Goal: Task Accomplishment & Management: Manage account settings

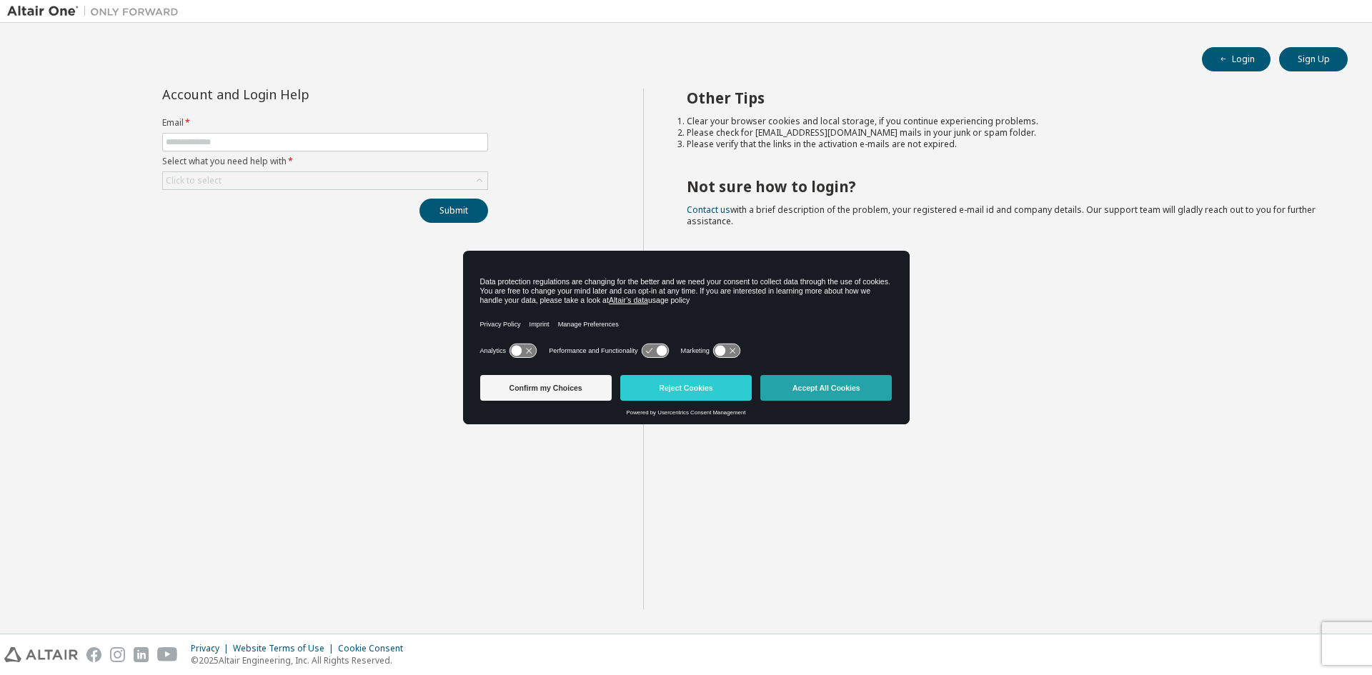
click at [813, 382] on button "Accept All Cookies" at bounding box center [825, 388] width 131 height 26
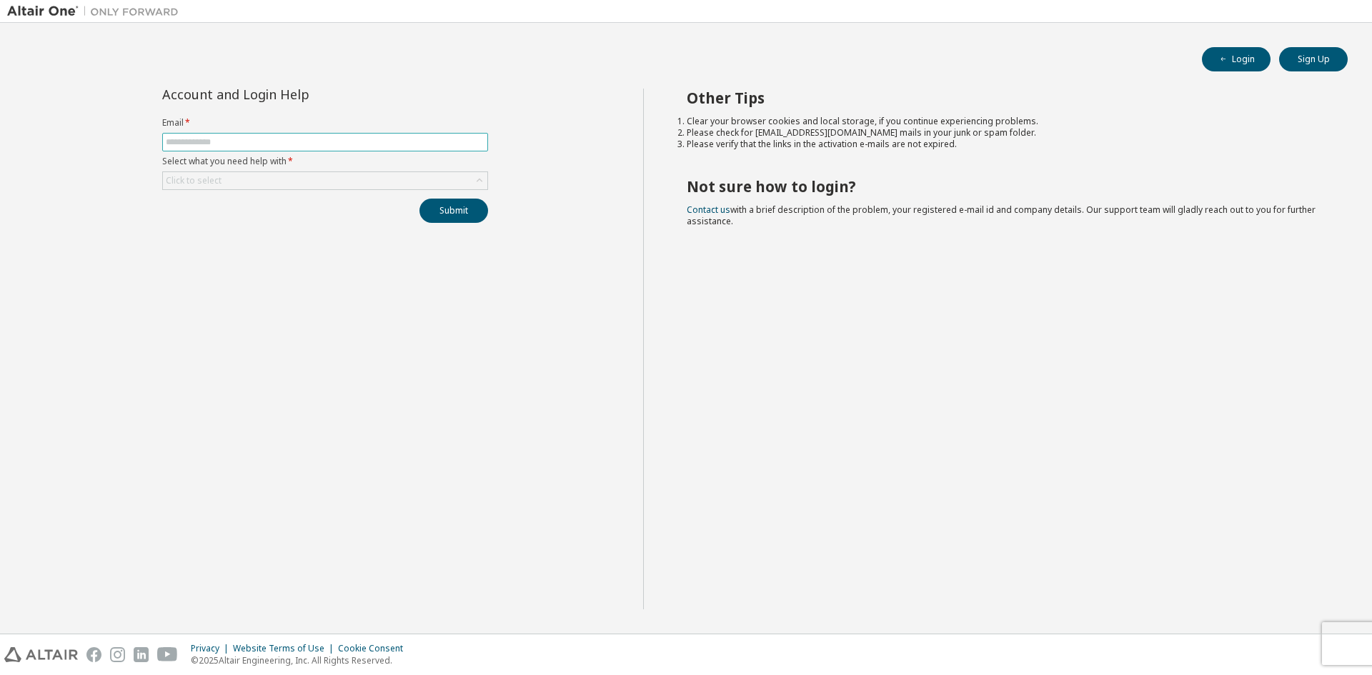
click at [439, 149] on span at bounding box center [325, 142] width 326 height 19
paste input "**********"
click at [452, 145] on input "**********" at bounding box center [325, 141] width 319 height 11
type input "**********"
click at [343, 175] on div "Click to select" at bounding box center [325, 180] width 324 height 17
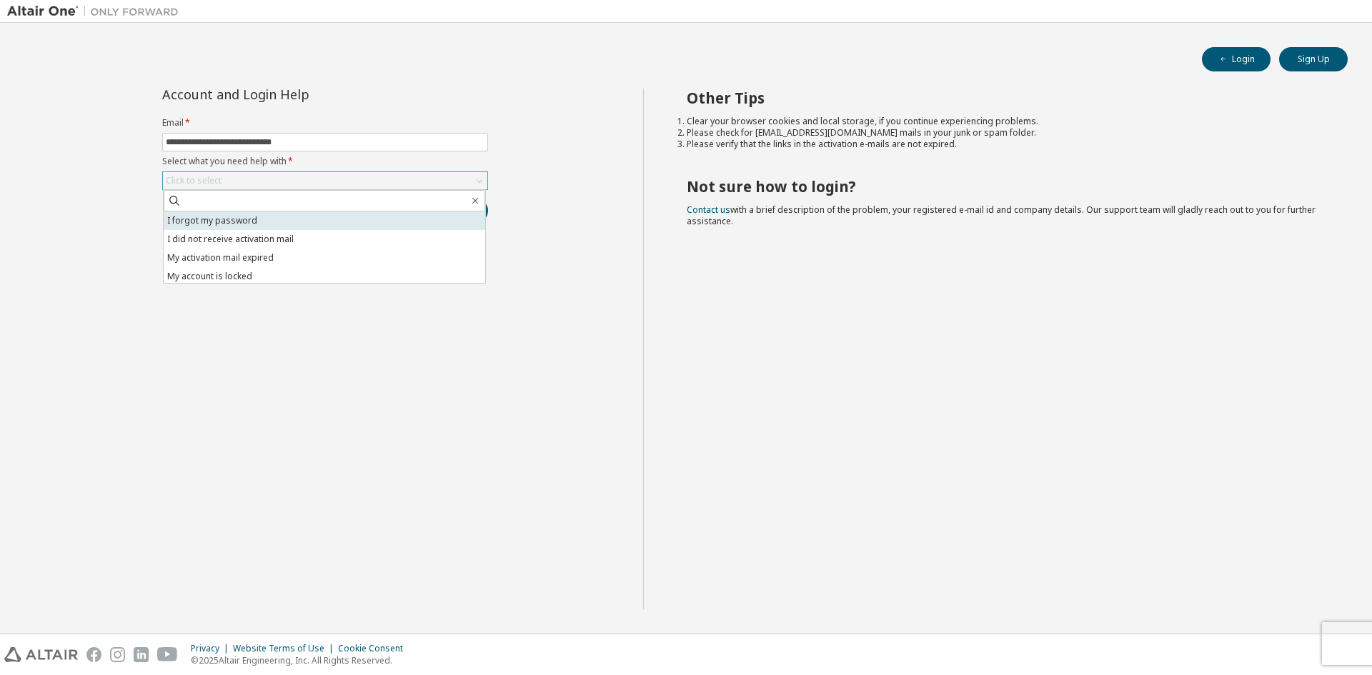
click at [311, 222] on li "I forgot my password" at bounding box center [325, 221] width 322 height 19
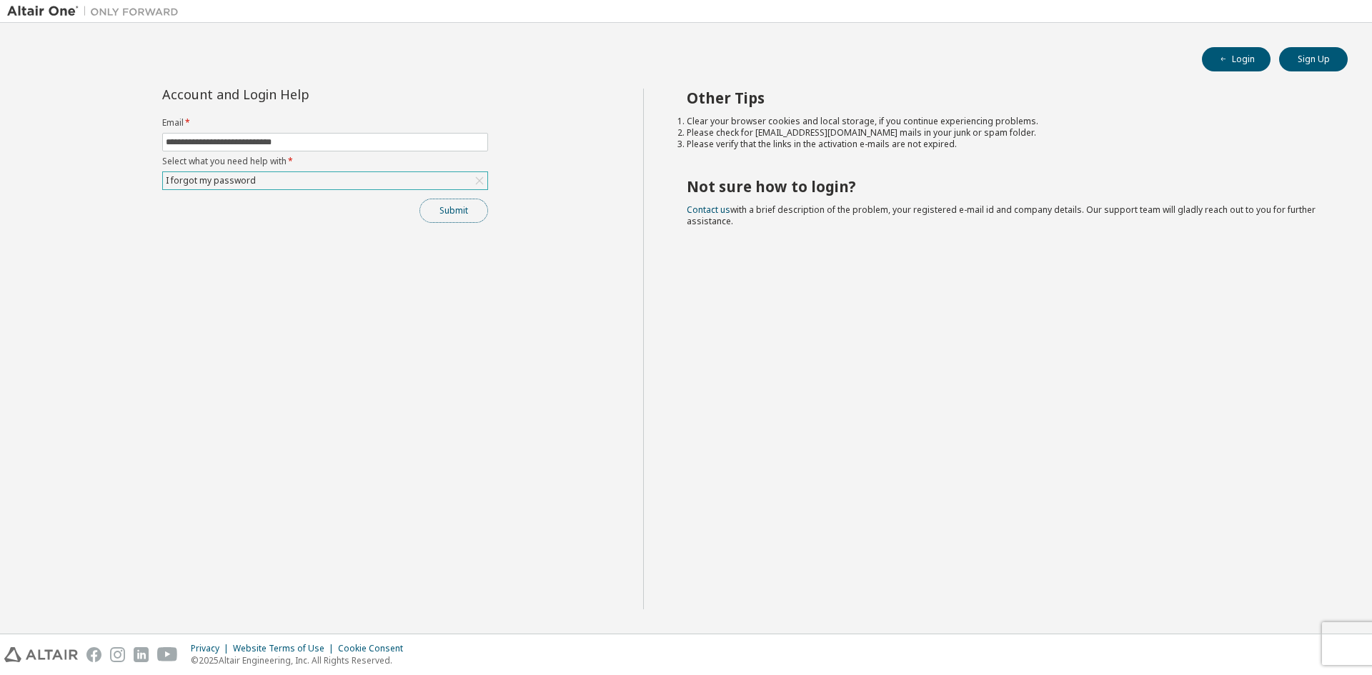
click at [467, 216] on button "Submit" at bounding box center [453, 211] width 69 height 24
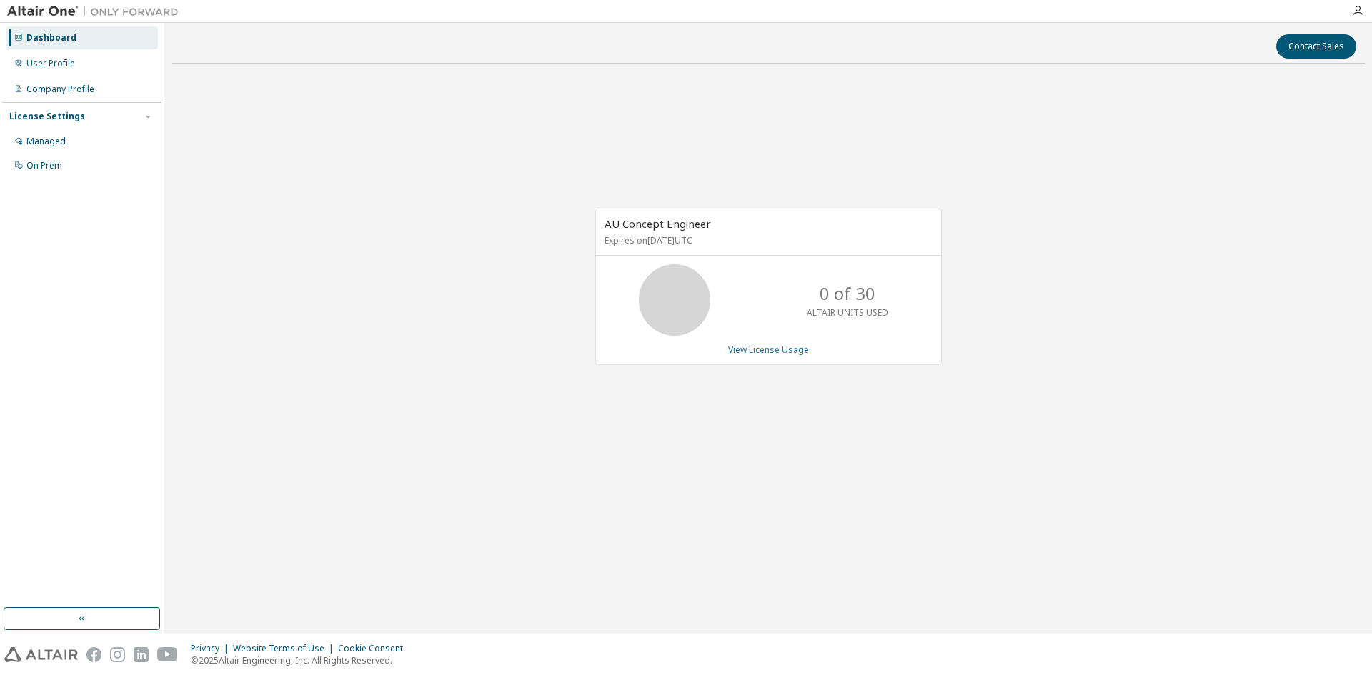
click at [761, 354] on link "View License Usage" at bounding box center [768, 350] width 81 height 12
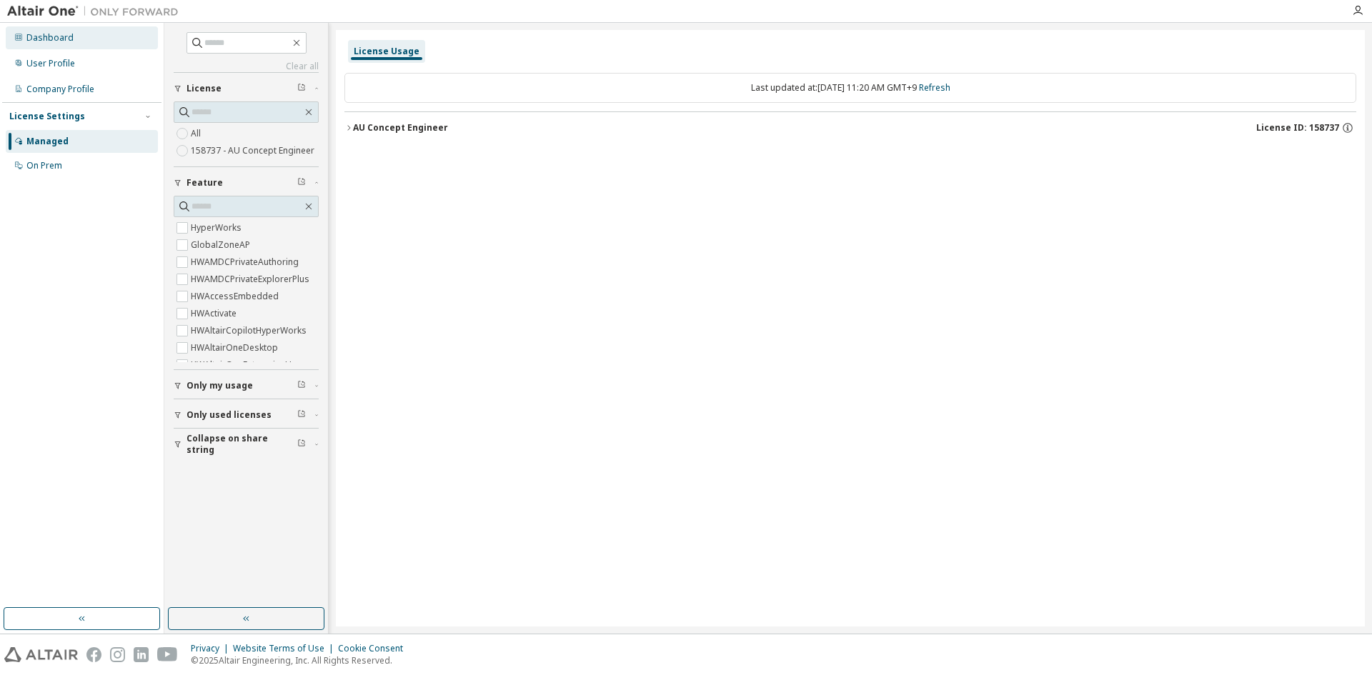
click at [52, 39] on div "Dashboard" at bounding box center [49, 37] width 47 height 11
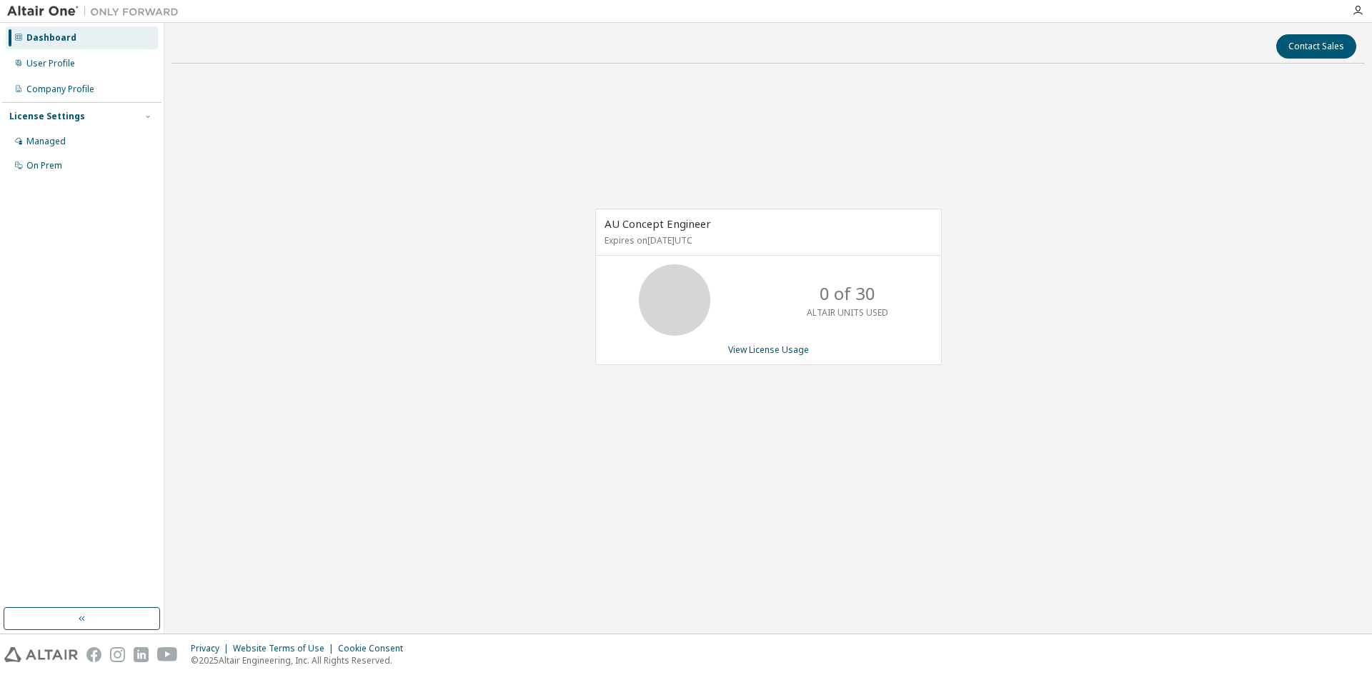
click at [945, 479] on div "AU Concept Engineer Expires on October 1, 2026 UTC 0 of 30 ALTAIR UNITS USED Vi…" at bounding box center [768, 294] width 1193 height 439
click at [1147, 230] on div "AU Concept Engineer Expires on October 1, 2026 UTC 0 of 30 ALTAIR UNITS USED Vi…" at bounding box center [768, 294] width 1193 height 439
click at [725, 85] on div "AU Concept Engineer Expires on October 1, 2026 UTC 30 of 30 ALTAIR UNITS USED V…" at bounding box center [768, 294] width 1193 height 439
click at [971, 304] on div "AU Concept Engineer Expires on October 1, 2026 UTC 30 of 30 ALTAIR UNITS USED V…" at bounding box center [768, 294] width 1193 height 439
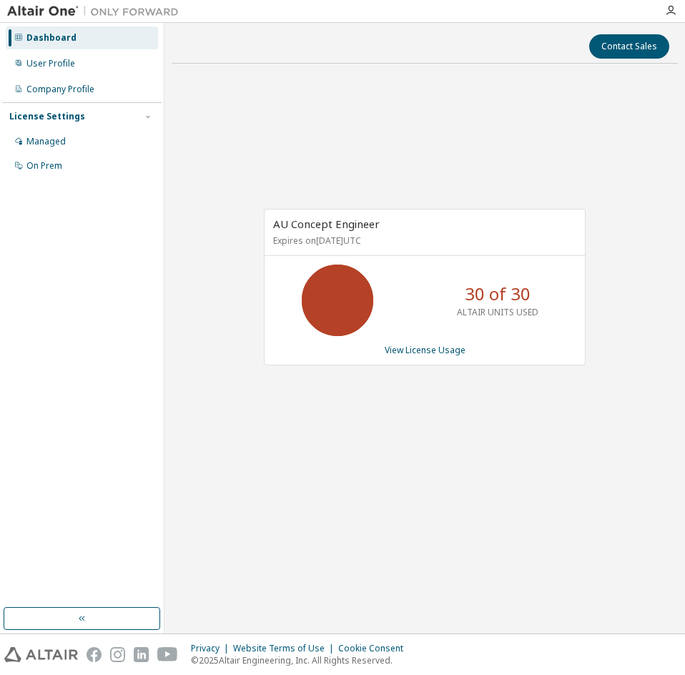
click at [496, 304] on p "30 of 30" at bounding box center [498, 294] width 66 height 24
click at [435, 351] on link "View License Usage" at bounding box center [424, 350] width 81 height 12
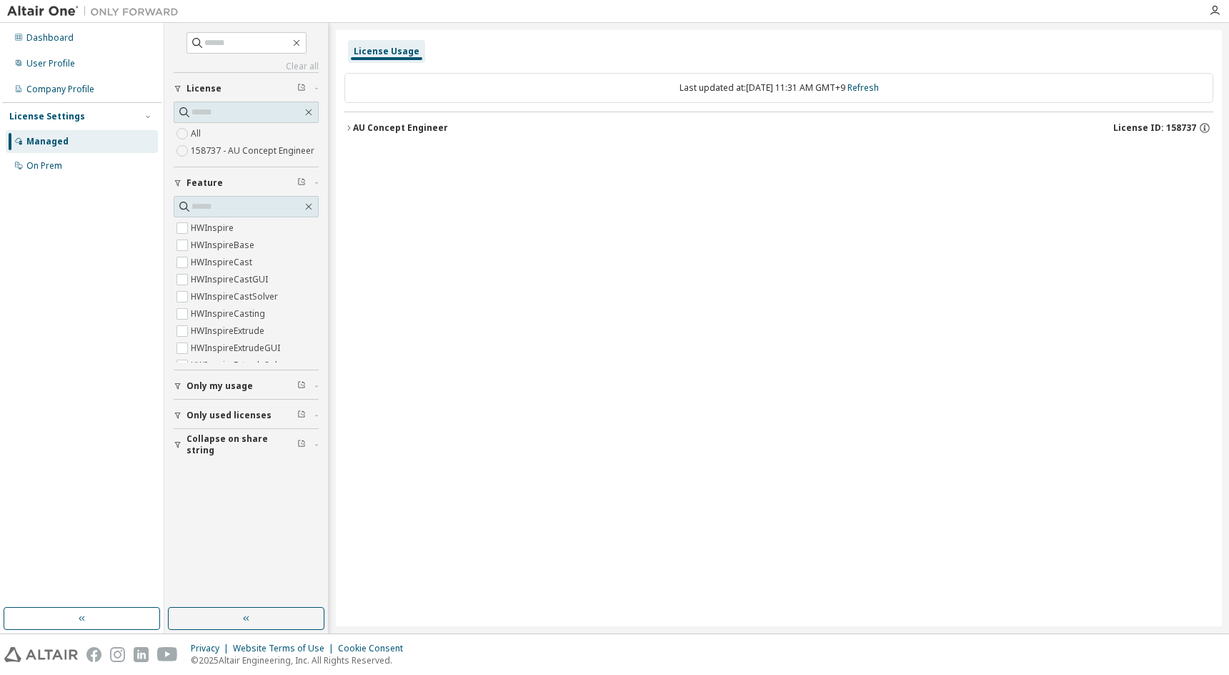
scroll to position [500, 0]
click at [384, 131] on div "AU Concept Engineer" at bounding box center [400, 127] width 95 height 11
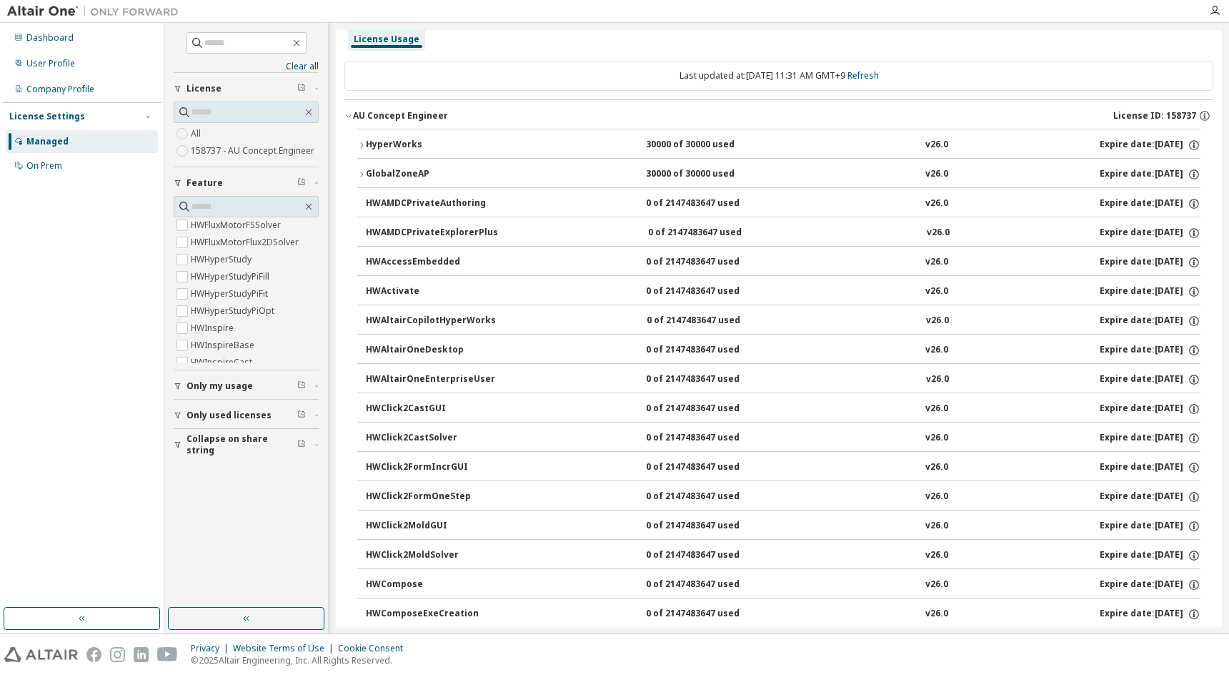
scroll to position [0, 0]
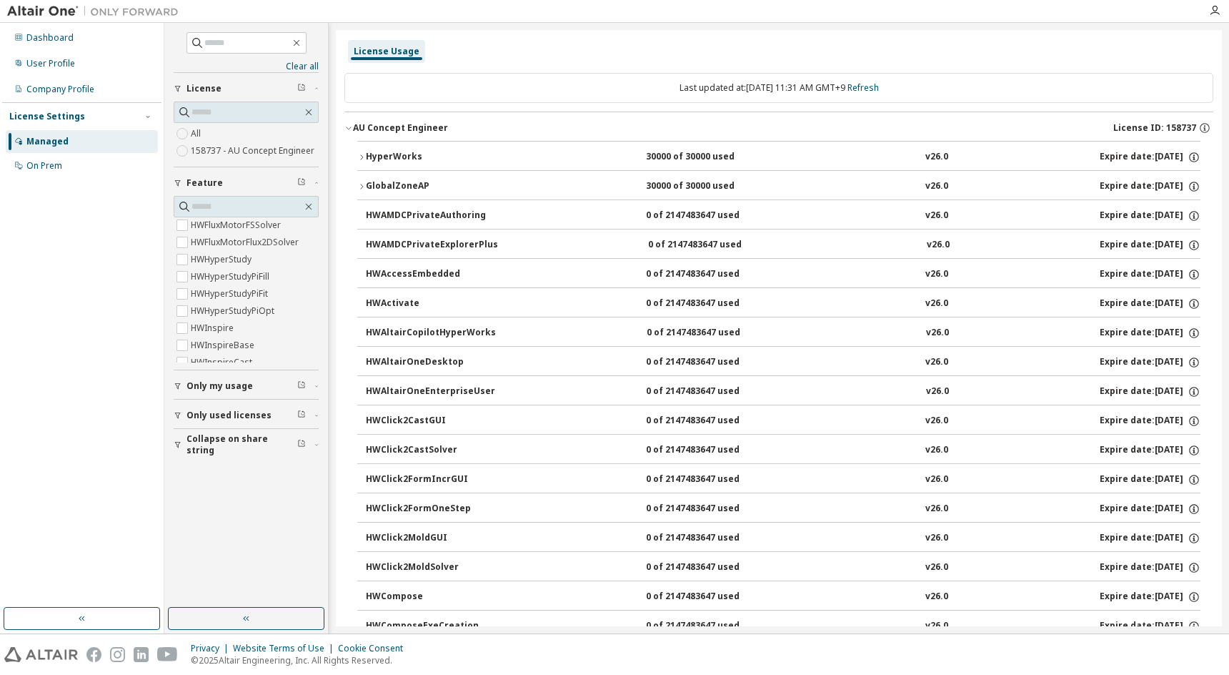
click at [221, 149] on label "158737 - AU Concept Engineer" at bounding box center [254, 150] width 126 height 17
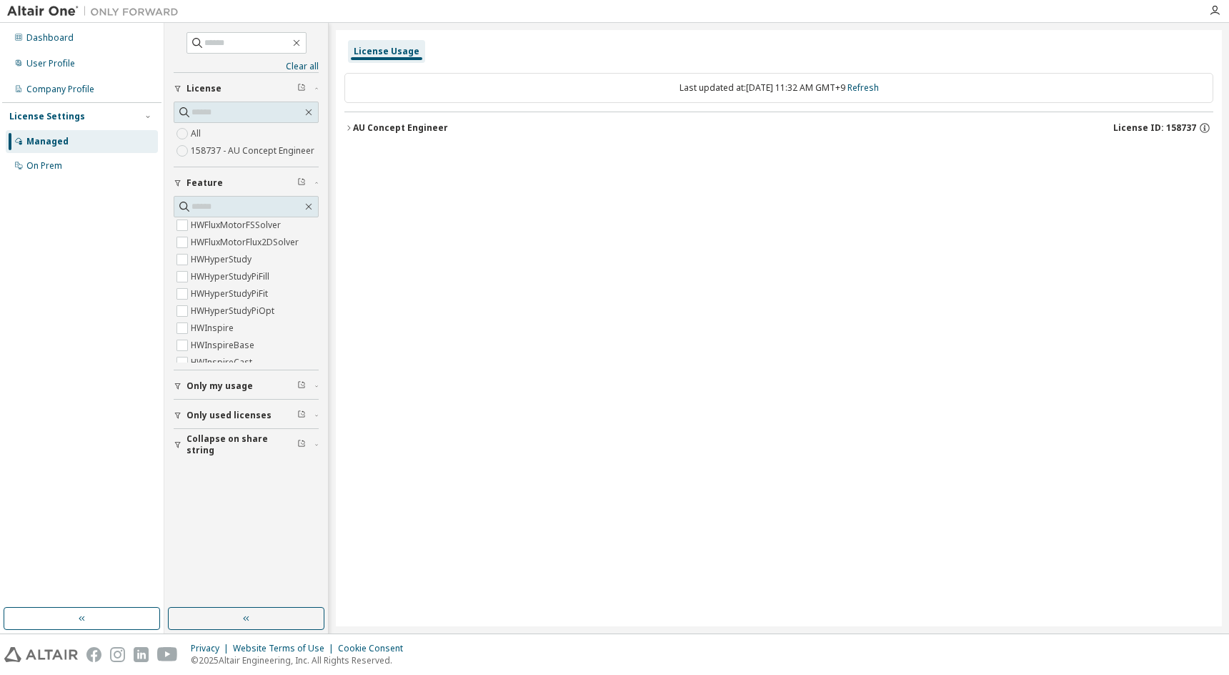
click at [245, 387] on span "Only my usage" at bounding box center [220, 385] width 66 height 11
click at [733, 80] on div "Last updated at: Fri 2025-10-10 11:32 AM GMT+9 Refresh" at bounding box center [778, 88] width 869 height 30
click at [36, 180] on div "Dashboard User Profile Company Profile License Settings Managed On Prem" at bounding box center [81, 315] width 159 height 580
click at [52, 172] on div "On Prem" at bounding box center [82, 165] width 152 height 23
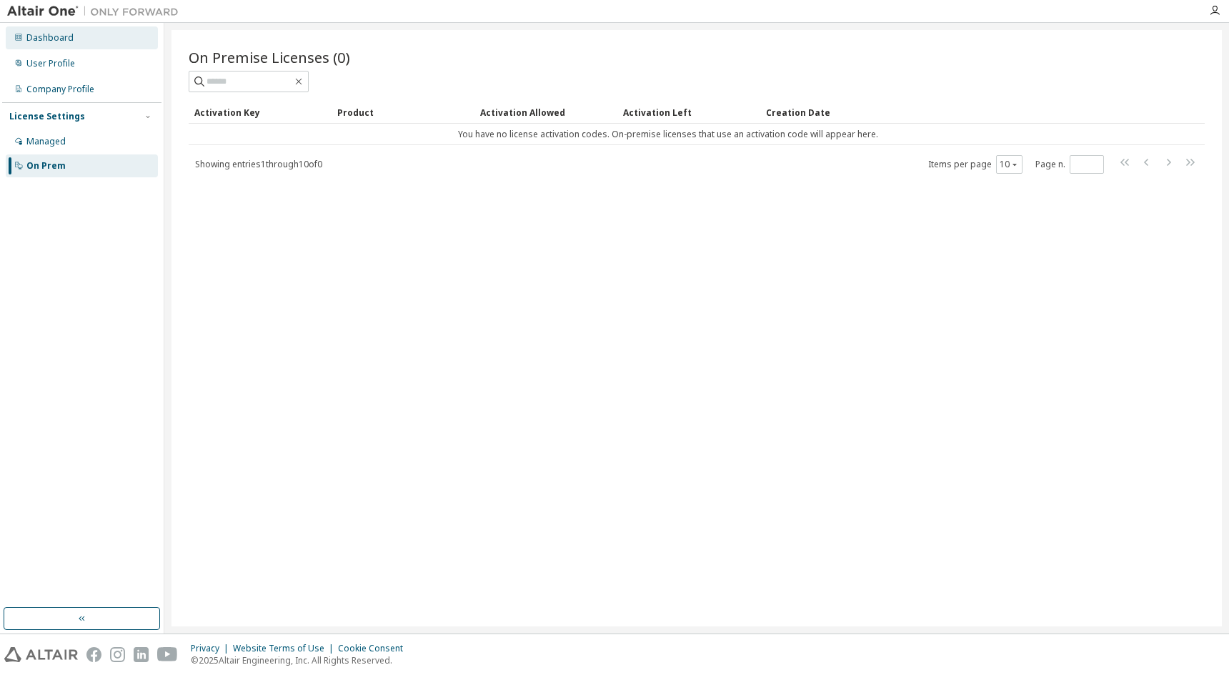
click at [60, 45] on div "Dashboard" at bounding box center [82, 37] width 152 height 23
